Goal: Transaction & Acquisition: Download file/media

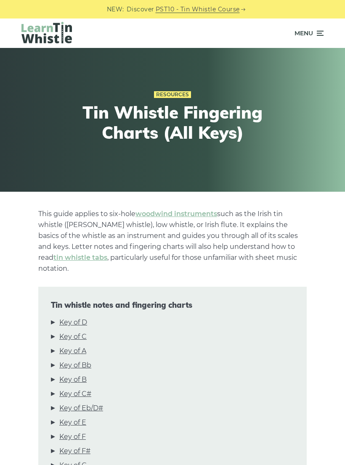
click at [67, 317] on link "Key of D" at bounding box center [73, 322] width 28 height 11
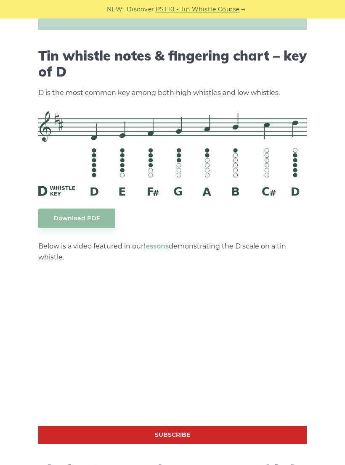
scroll to position [1120, 0]
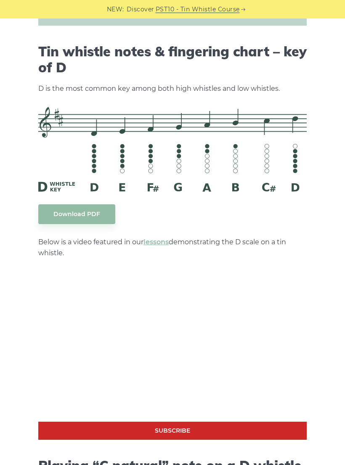
click at [69, 205] on link "Download PDF" at bounding box center [76, 214] width 77 height 20
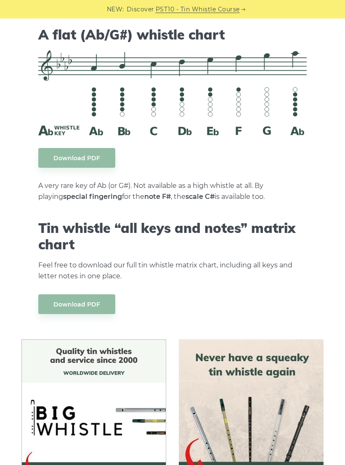
scroll to position [3914, 0]
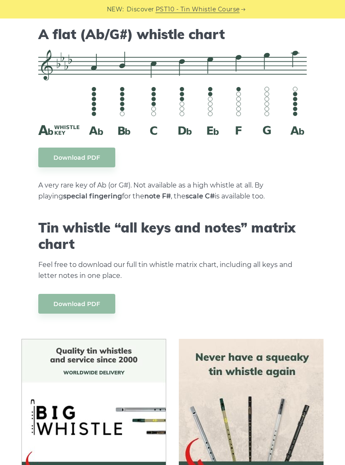
click at [68, 294] on link "Download PDF" at bounding box center [76, 304] width 77 height 20
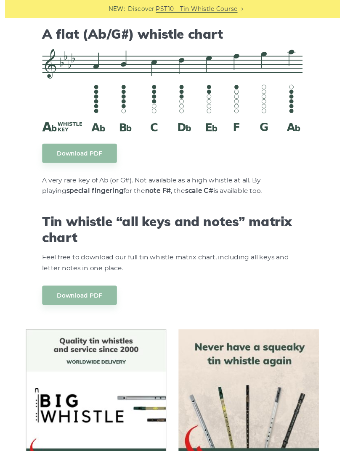
scroll to position [3921, 0]
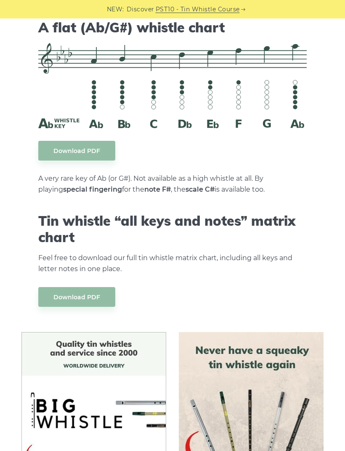
click at [103, 50] on img at bounding box center [172, 85] width 268 height 85
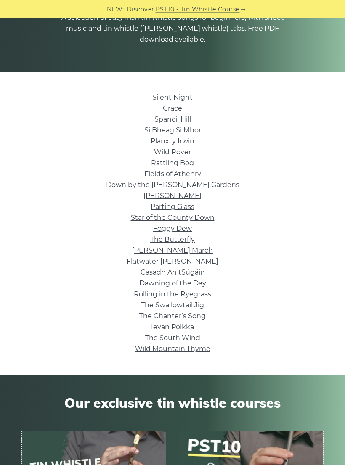
scroll to position [117, 0]
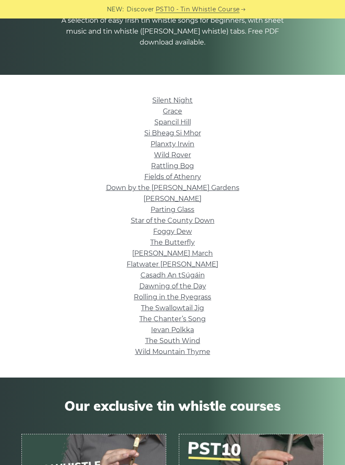
click at [154, 353] on link "Wild Mountain Thyme" at bounding box center [172, 352] width 75 height 8
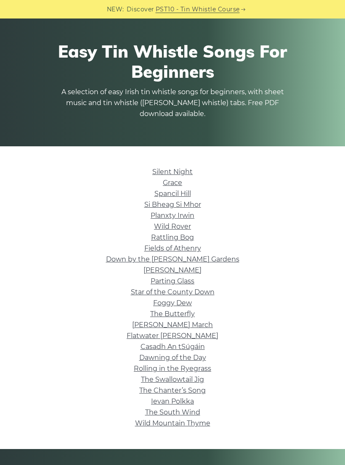
scroll to position [45, 0]
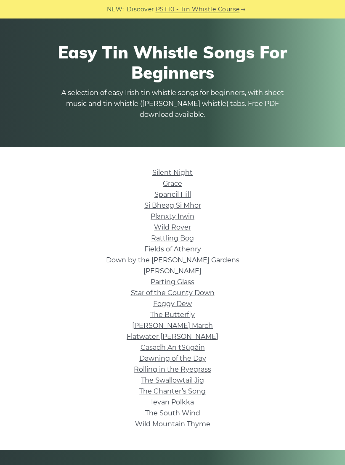
click at [160, 225] on link "Wild Rover" at bounding box center [172, 227] width 37 height 8
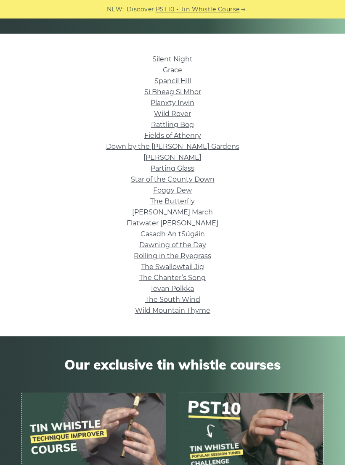
scroll to position [157, 0]
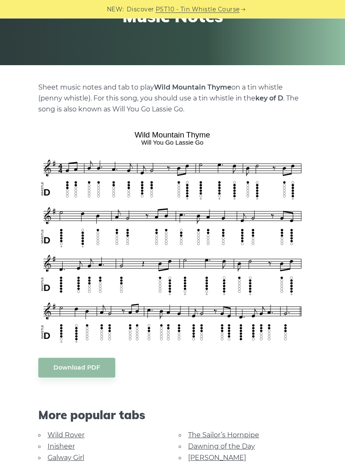
scroll to position [127, 0]
click at [73, 369] on link "Download PDF" at bounding box center [76, 368] width 77 height 20
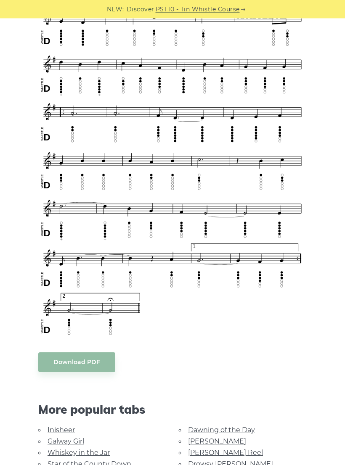
scroll to position [403, 0]
click at [68, 362] on link "Download PDF" at bounding box center [76, 362] width 77 height 20
